Goal: Check status: Check status

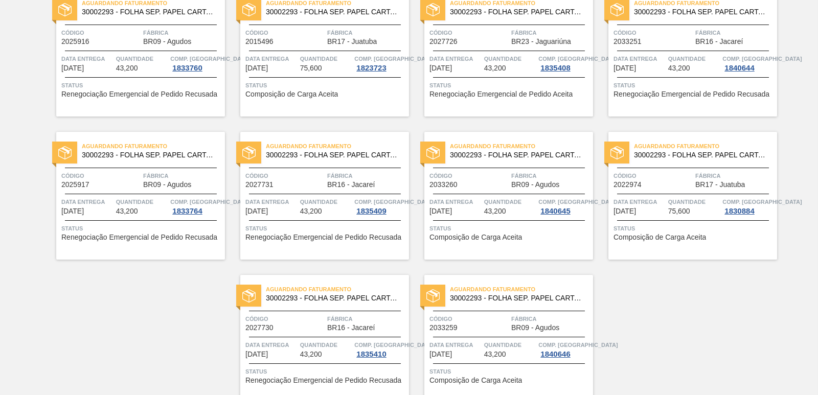
scroll to position [1580, 0]
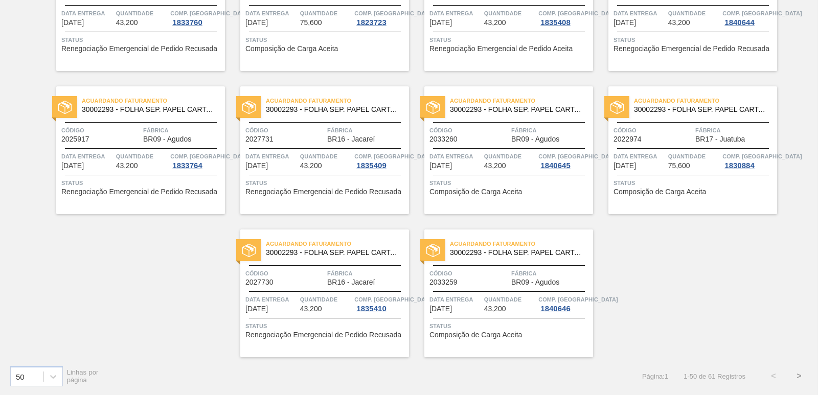
click at [799, 377] on button ">" at bounding box center [800, 377] width 26 height 26
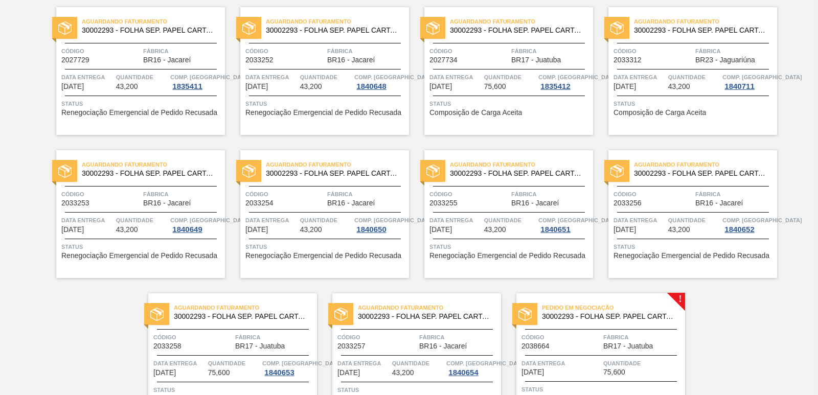
scroll to position [148, 0]
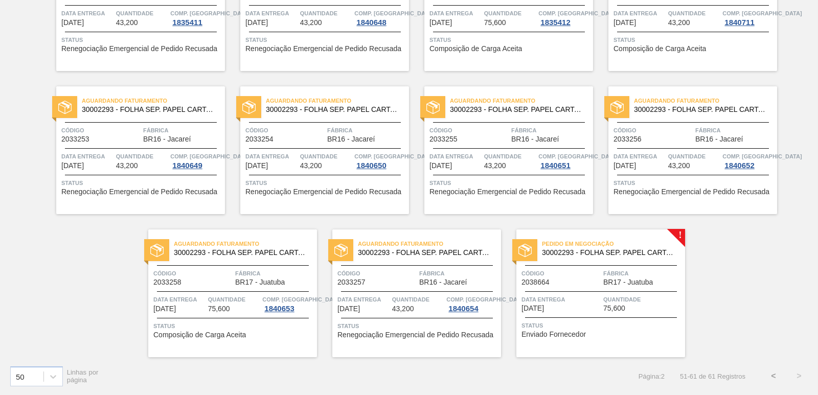
click at [584, 279] on span "Código" at bounding box center [561, 274] width 79 height 10
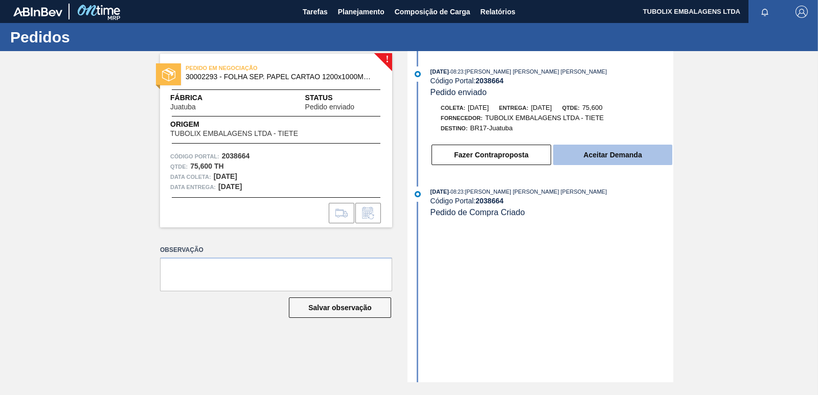
click at [616, 155] on button "Aceitar Demanda" at bounding box center [612, 155] width 119 height 20
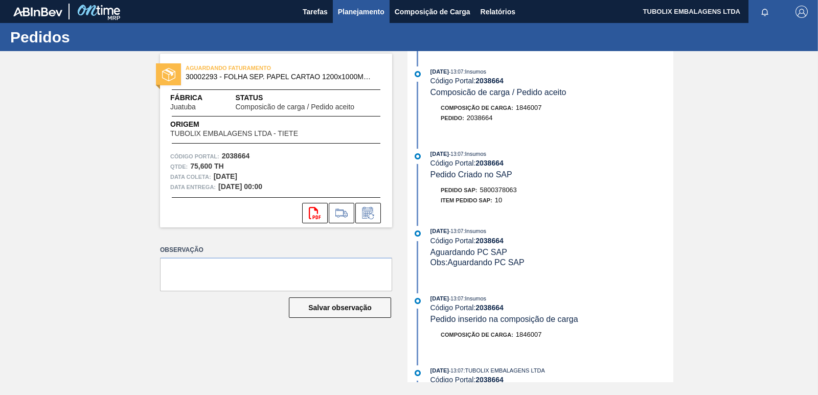
click at [379, 11] on span "Planejamento" at bounding box center [361, 12] width 47 height 12
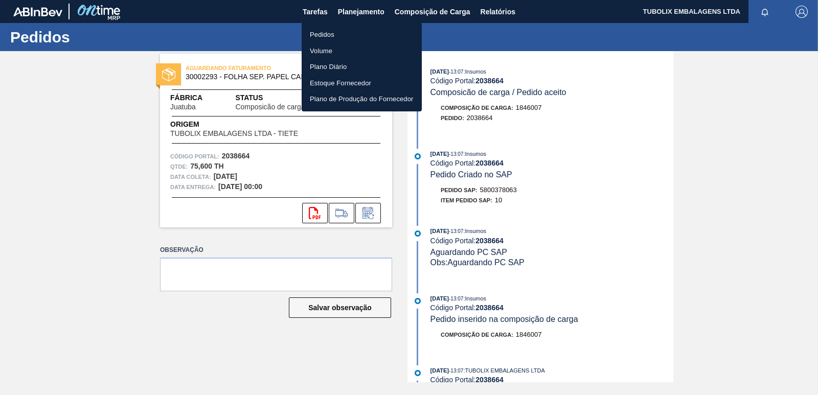
click at [323, 35] on li "Pedidos" at bounding box center [362, 35] width 120 height 16
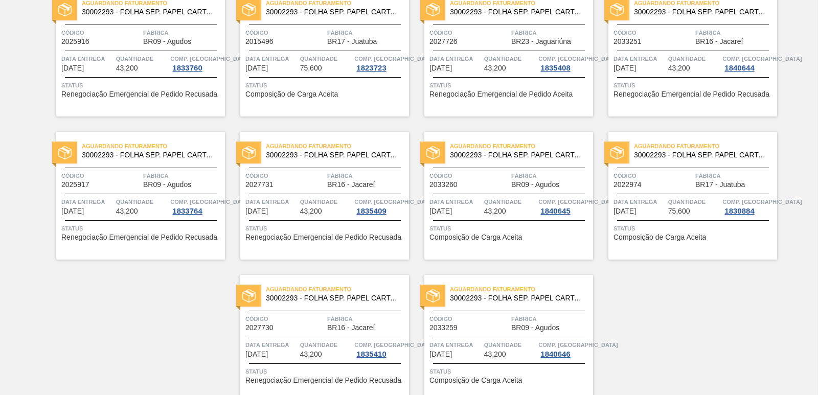
scroll to position [1580, 0]
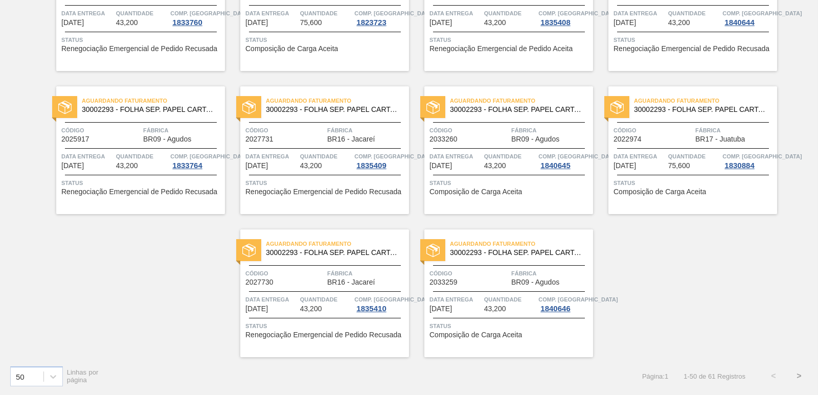
click at [799, 375] on button ">" at bounding box center [800, 377] width 26 height 26
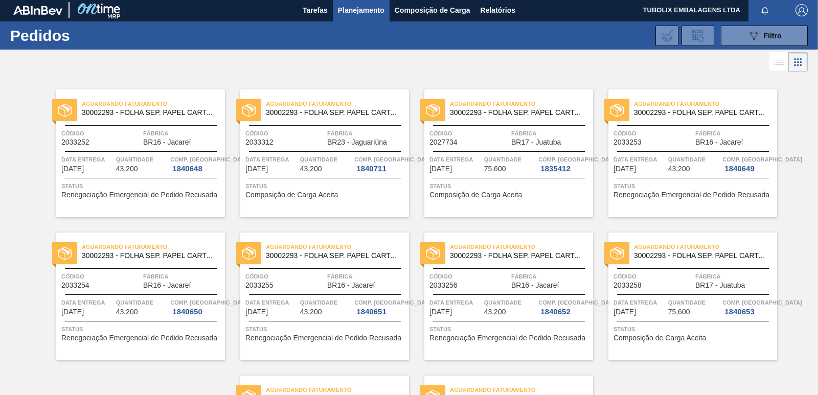
scroll to position [0, 0]
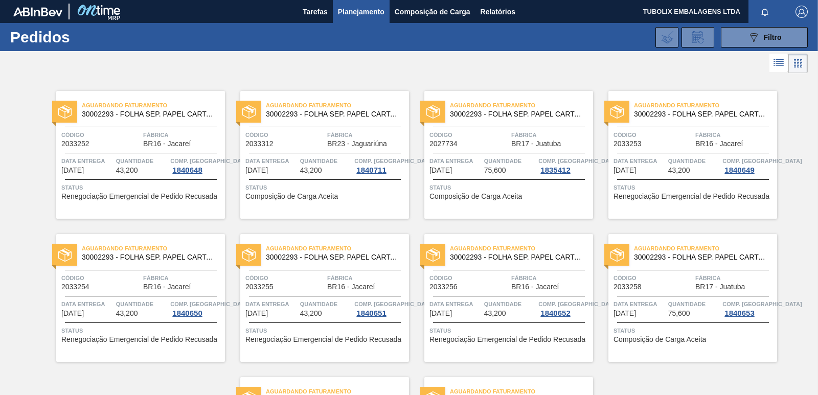
click at [355, 10] on span "Planejamento" at bounding box center [361, 12] width 47 height 12
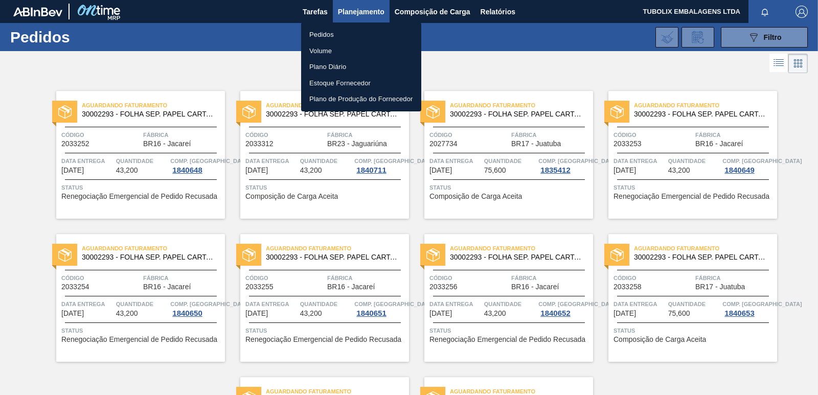
click at [321, 34] on li "Pedidos" at bounding box center [361, 35] width 120 height 16
